Goal: Information Seeking & Learning: Learn about a topic

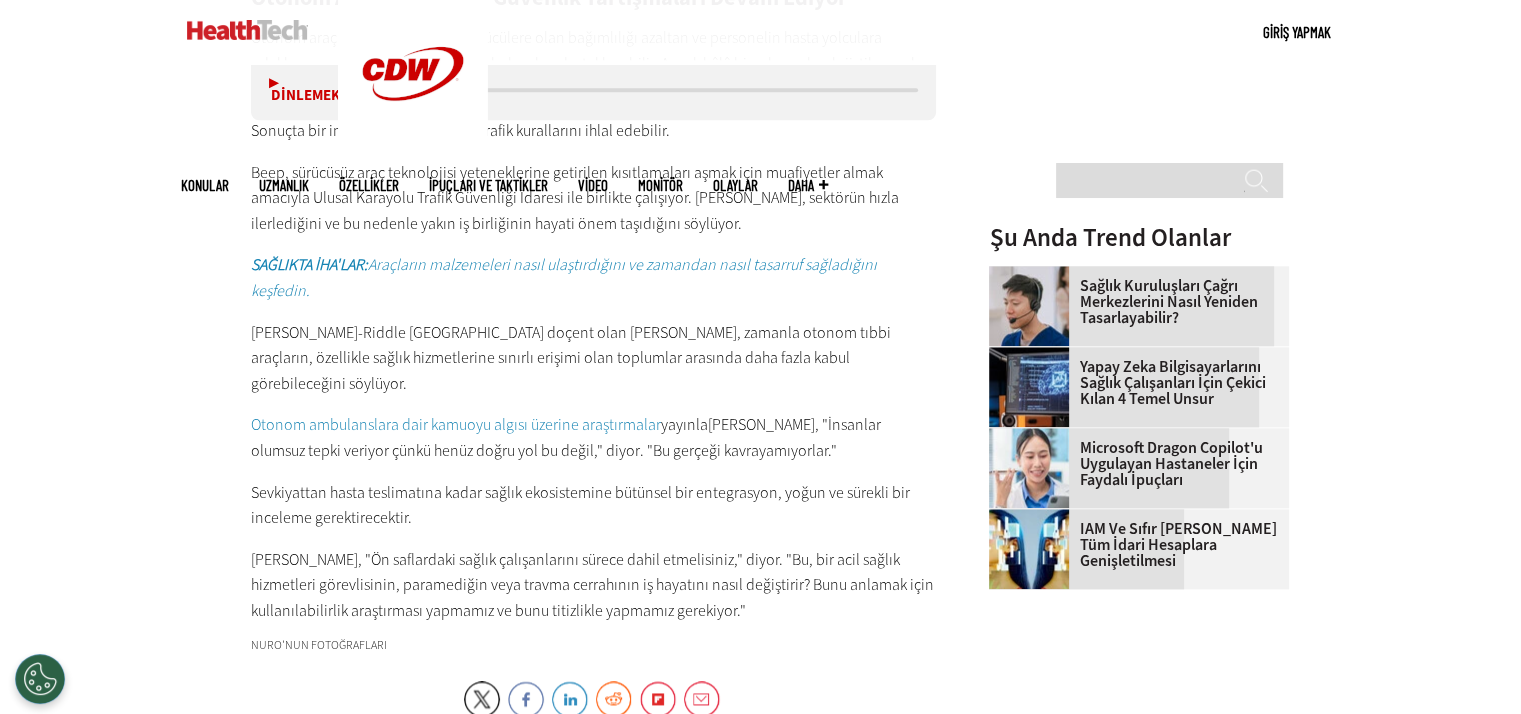
scroll to position [2325, 0]
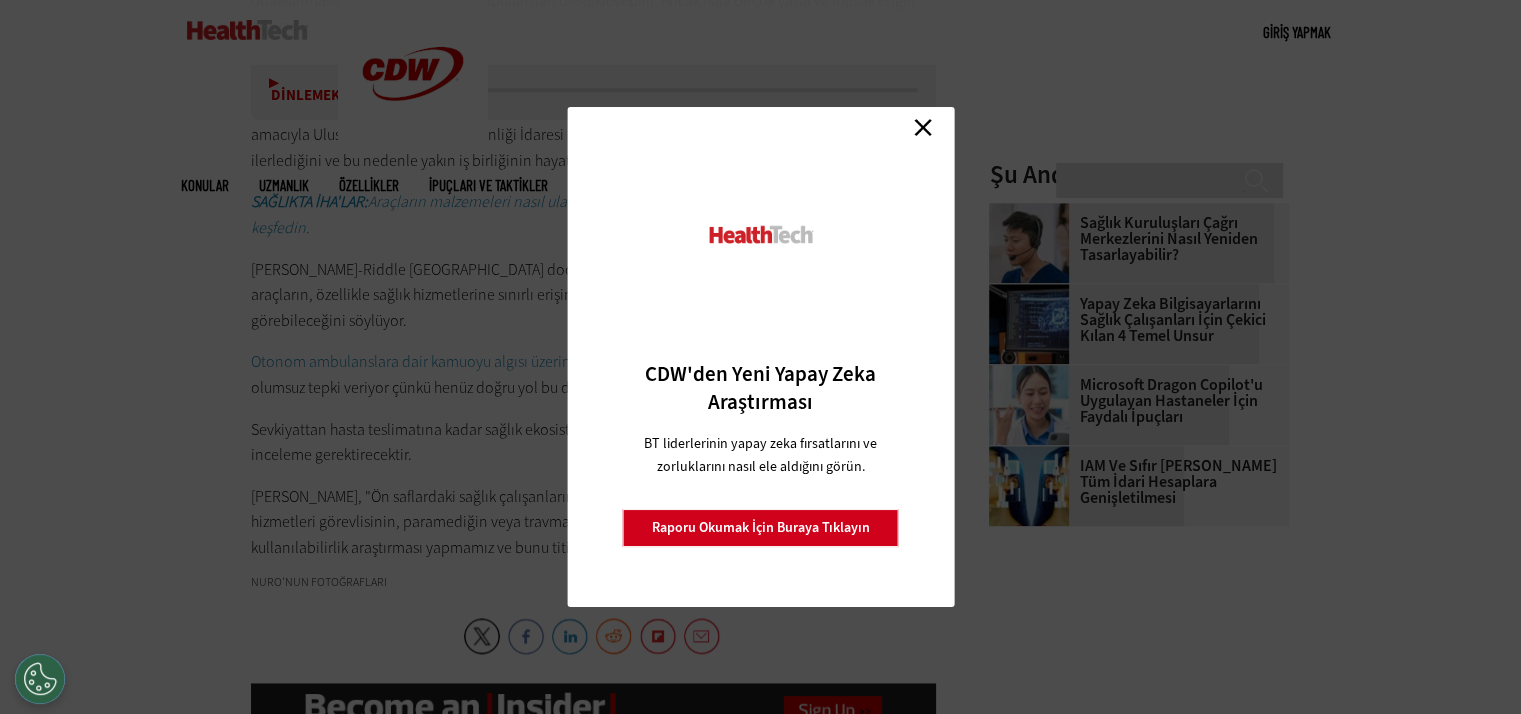
click at [916, 141] on link "Kapalı" at bounding box center [923, 127] width 30 height 30
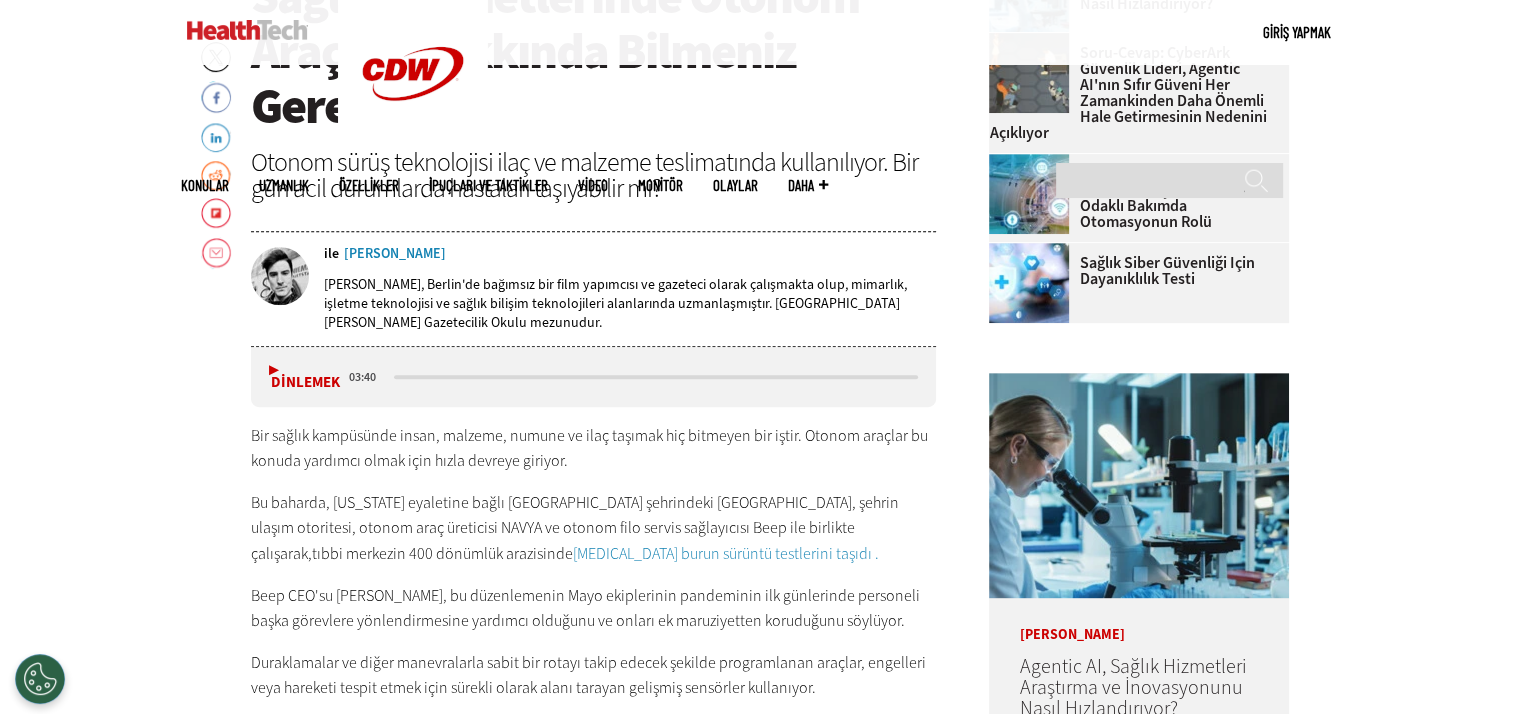
scroll to position [825, 0]
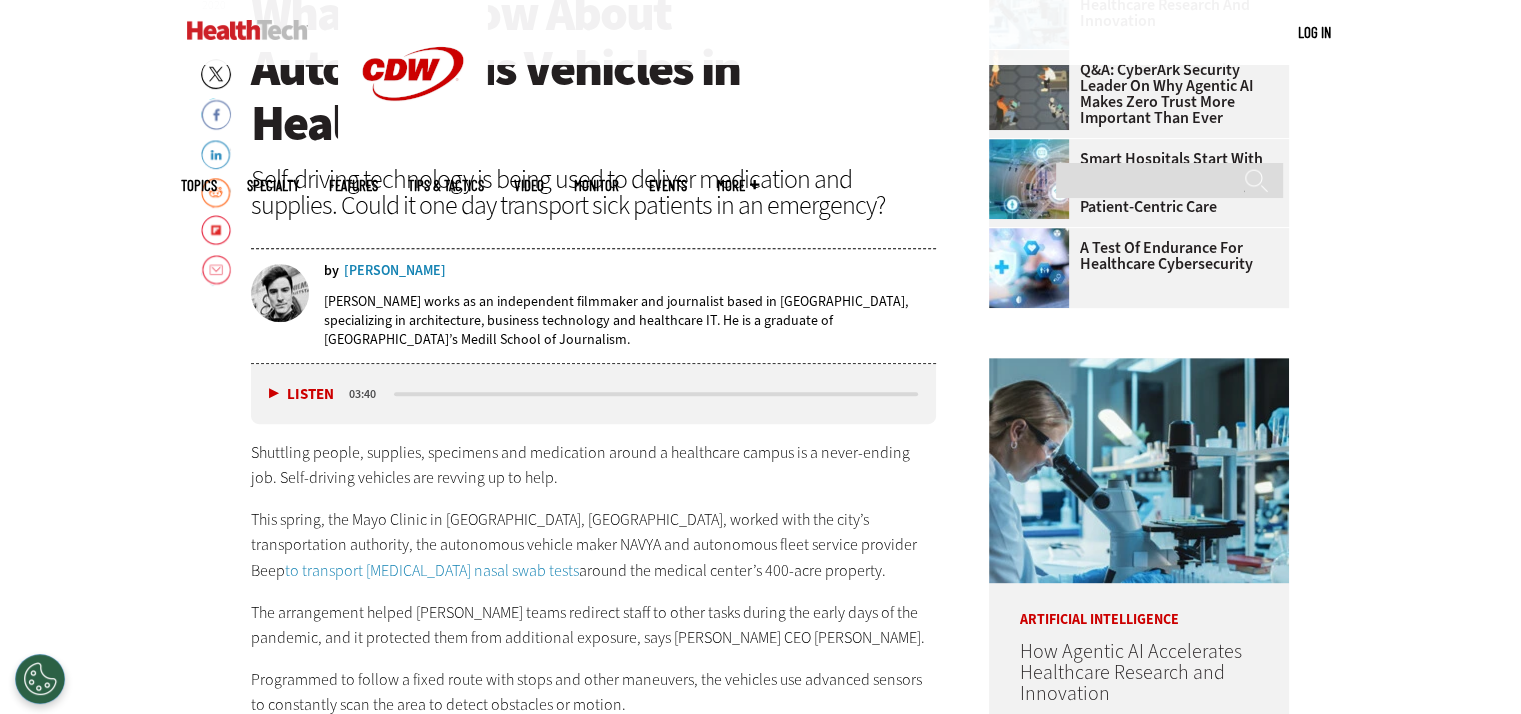
scroll to position [900, 0]
